Goal: Information Seeking & Learning: Understand process/instructions

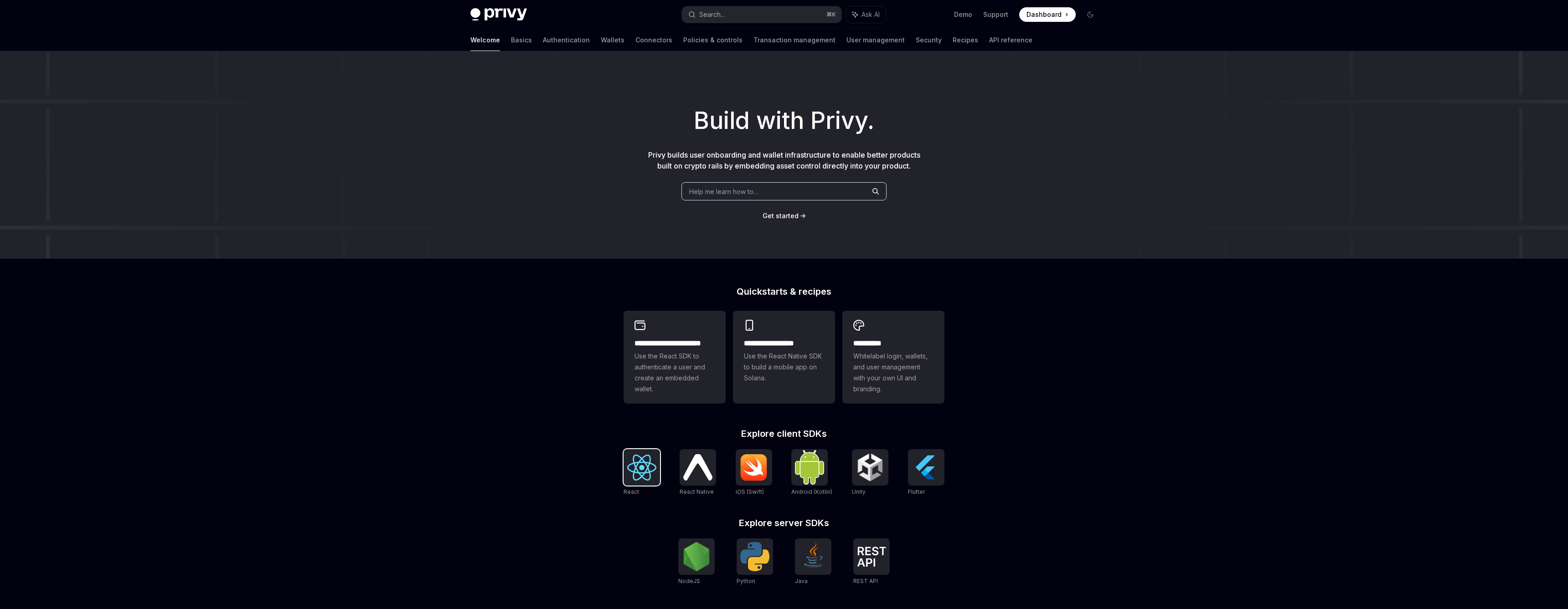
click at [645, 468] on img at bounding box center [642, 467] width 29 height 26
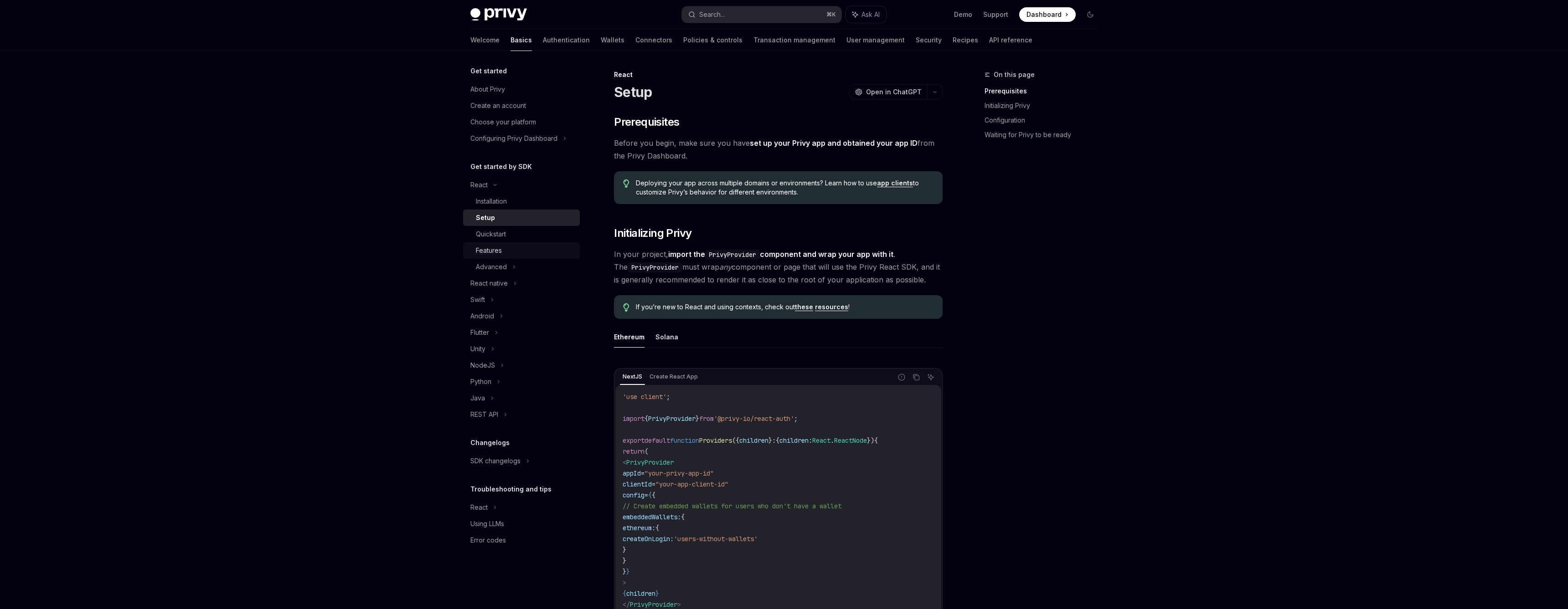
click at [557, 248] on div "Features" at bounding box center [525, 251] width 99 height 11
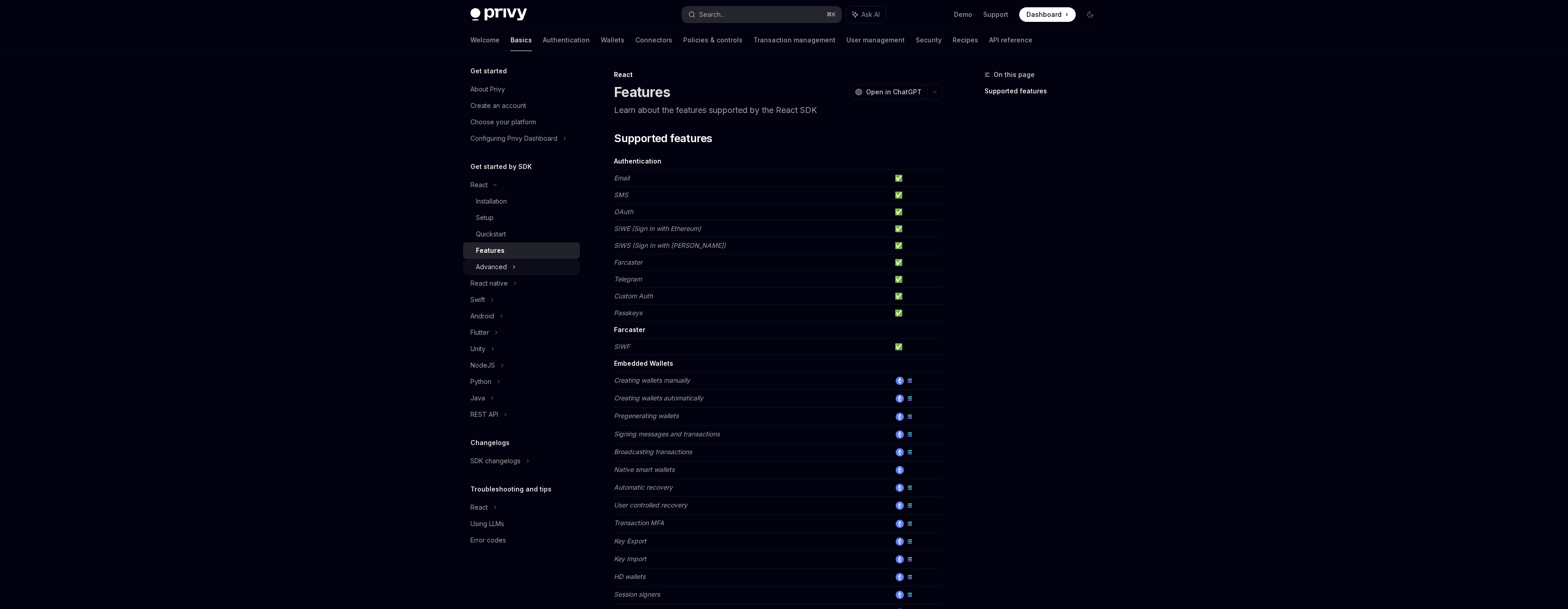
click at [569, 270] on div "Advanced" at bounding box center [522, 266] width 117 height 16
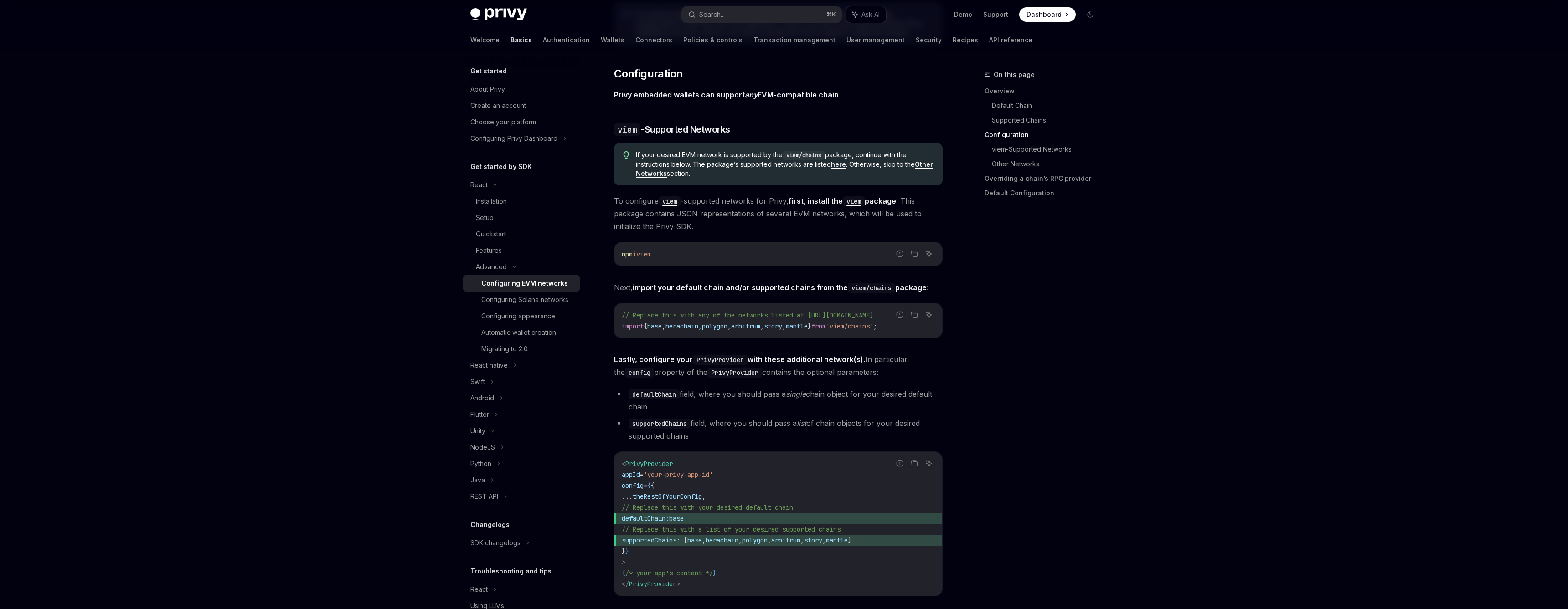
scroll to position [845, 0]
click at [514, 348] on div "Migrating to 2.0" at bounding box center [505, 349] width 46 height 11
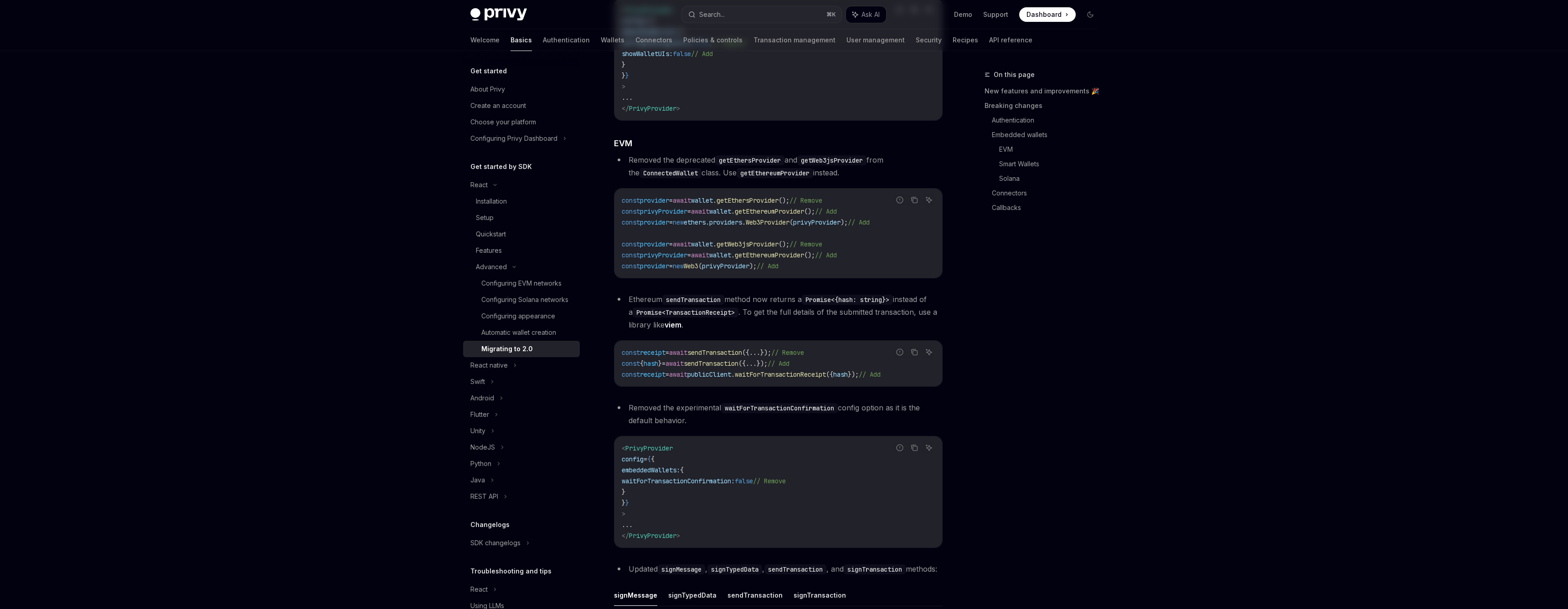
type textarea "*"
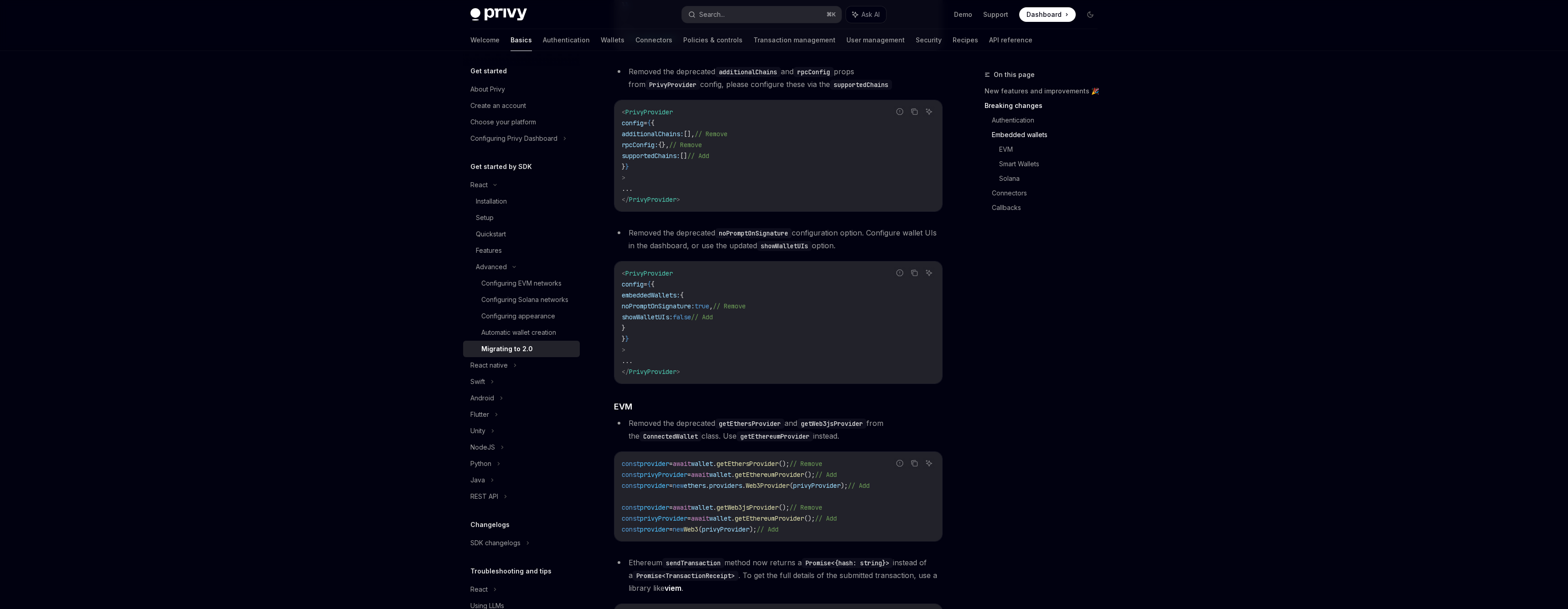
scroll to position [650, 0]
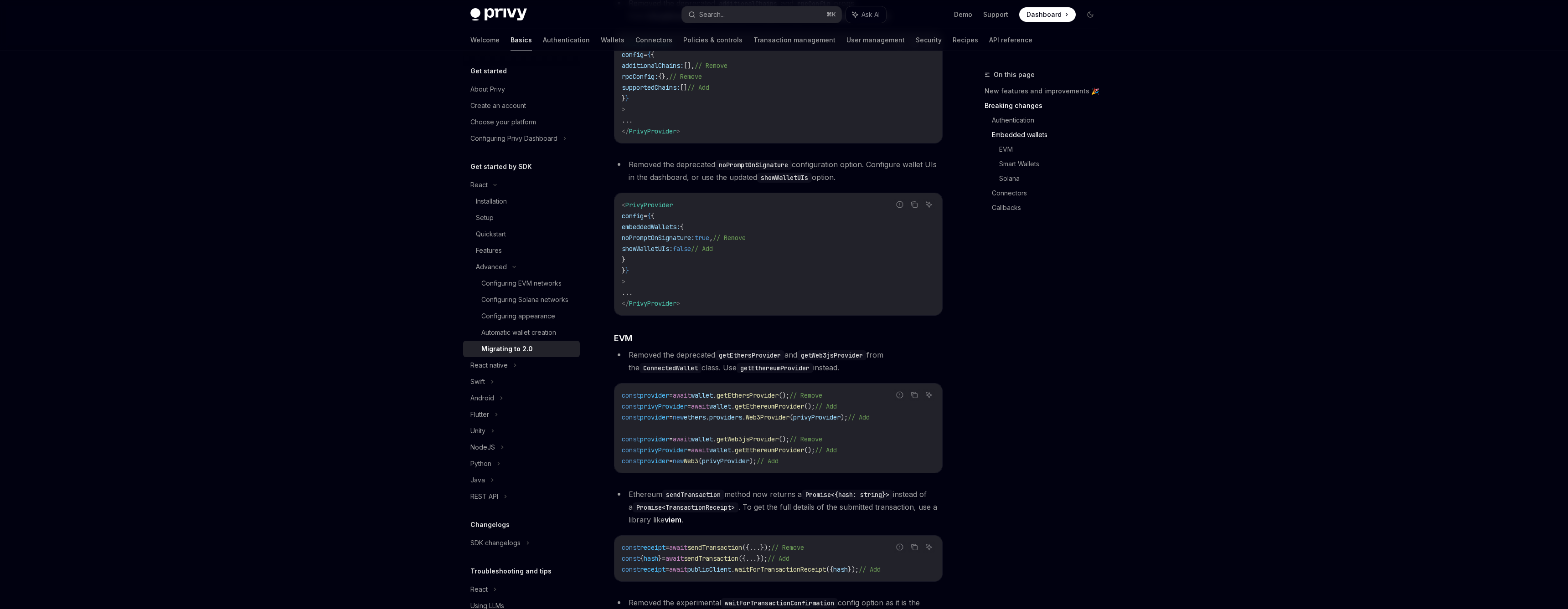
click at [1058, 394] on div "On this page New features and improvements 🎉 Breaking changes Authentication Em…" at bounding box center [1036, 339] width 139 height 540
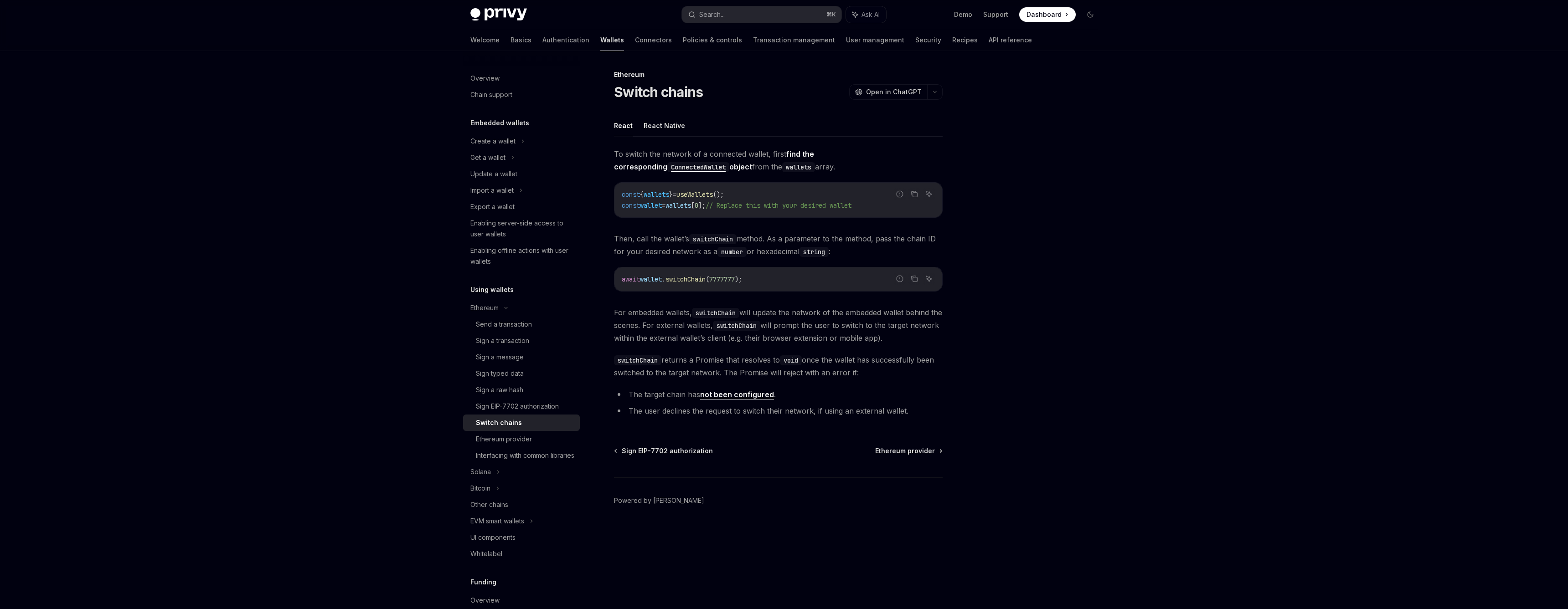
click at [703, 278] on span "switchChain" at bounding box center [685, 279] width 40 height 8
copy code "await wallet . switchChain ( 7777777 );"
click at [626, 194] on span "const" at bounding box center [631, 194] width 18 height 8
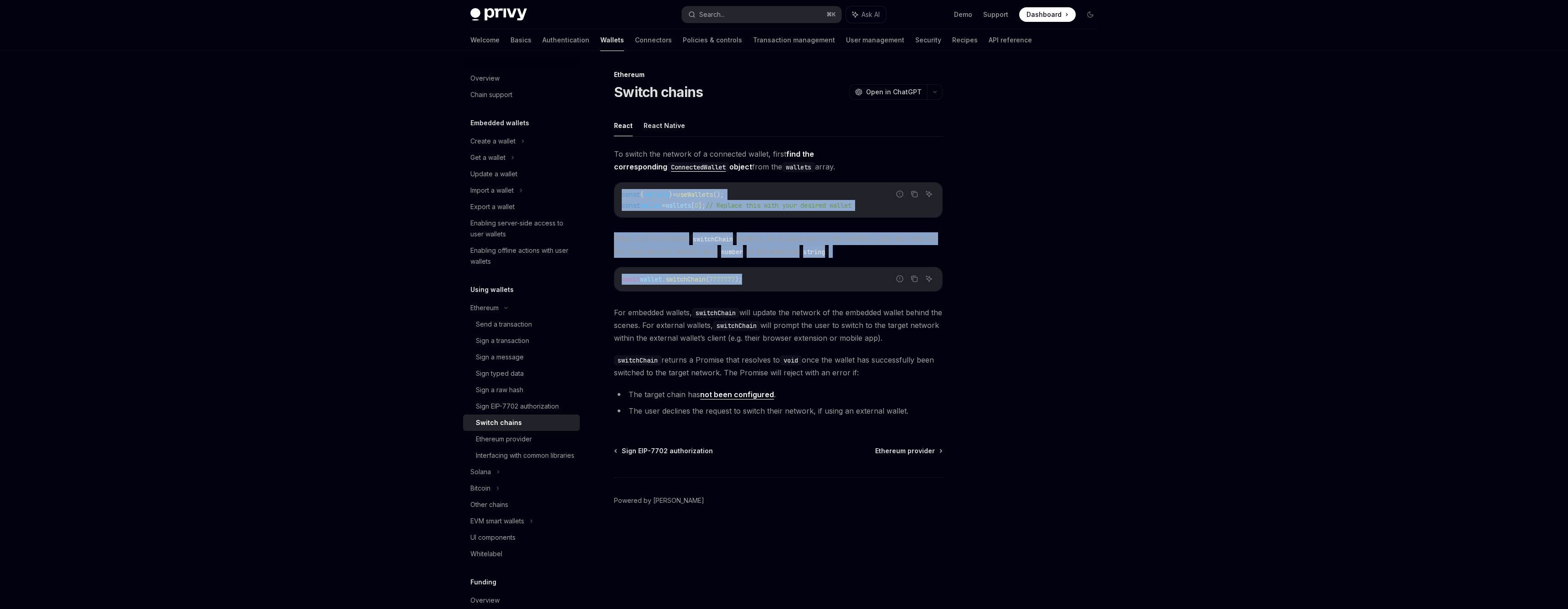
drag, startPoint x: 623, startPoint y: 194, endPoint x: 789, endPoint y: 277, distance: 185.6
click at [789, 277] on div "To switch the network of a connected wallet, first find the corresponding Conne…" at bounding box center [779, 284] width 329 height 273
click at [663, 193] on span "wallets" at bounding box center [656, 194] width 26 height 8
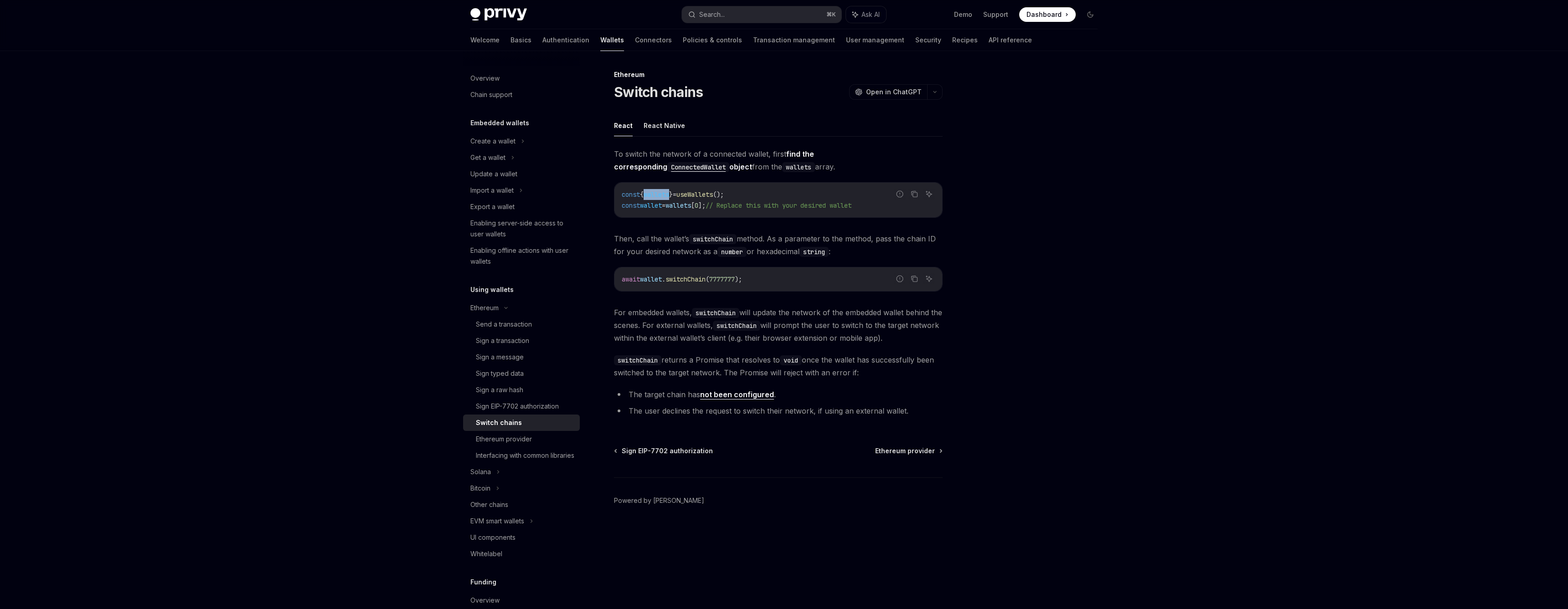
click at [663, 193] on span "wallets" at bounding box center [656, 194] width 26 height 8
click at [914, 190] on button "Copy the contents from the code block" at bounding box center [914, 193] width 12 height 12
